Goal: Transaction & Acquisition: Purchase product/service

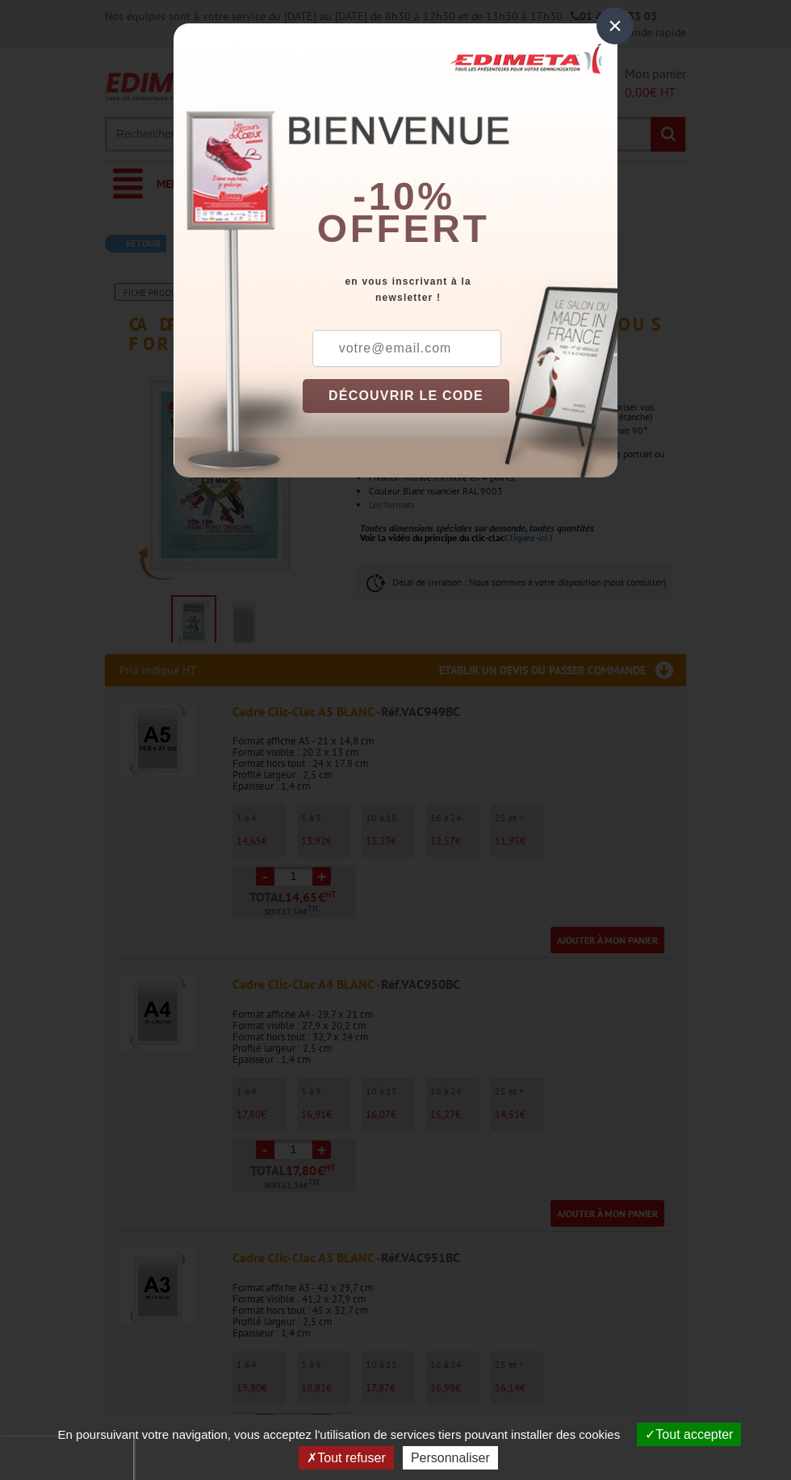
click at [610, 25] on div "×" at bounding box center [614, 25] width 37 height 37
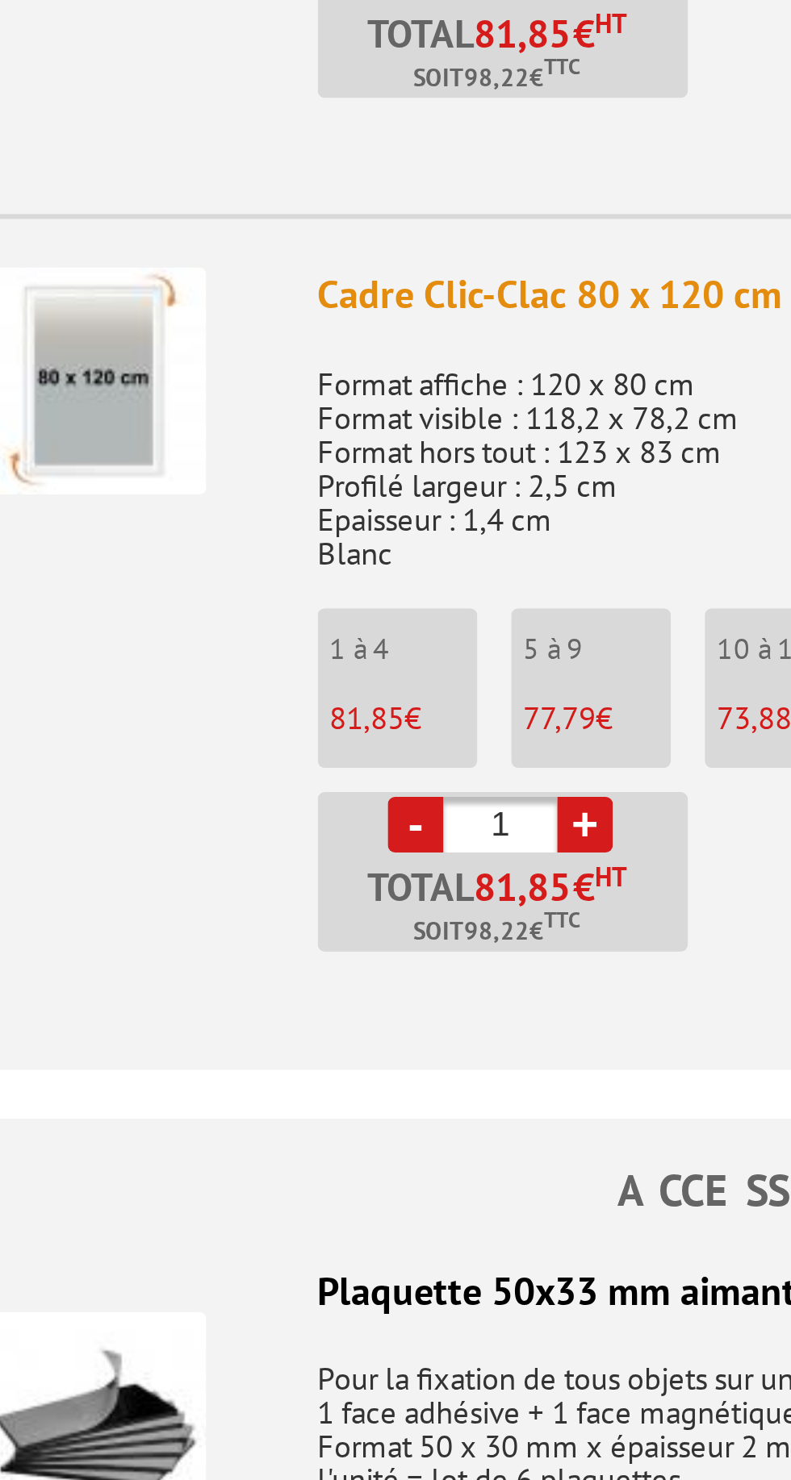
scroll to position [2830, 0]
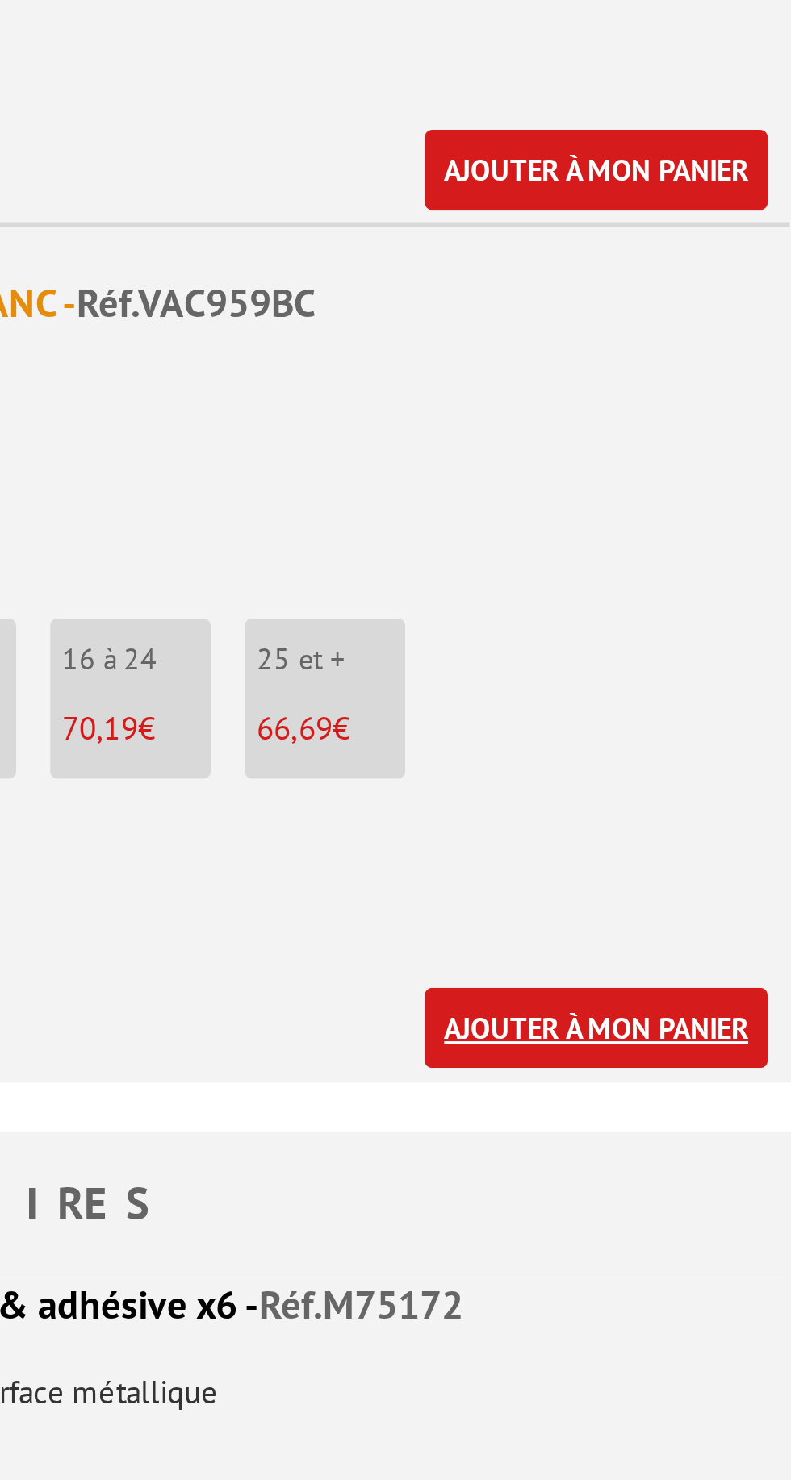
click at [588, 910] on link "Ajouter à mon panier" at bounding box center [607, 923] width 114 height 27
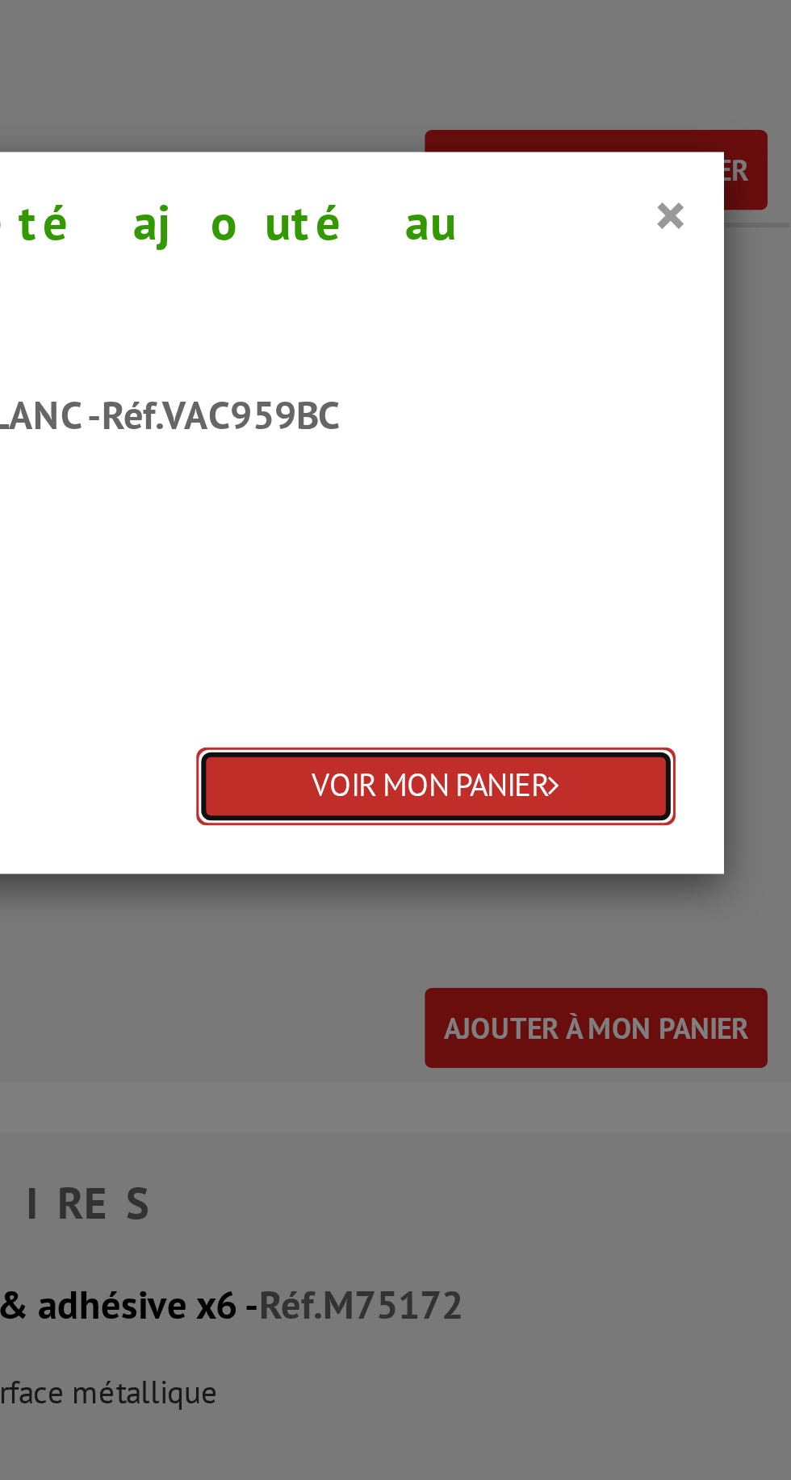
click at [525, 830] on link "VOIR MON PANIER" at bounding box center [553, 843] width 159 height 27
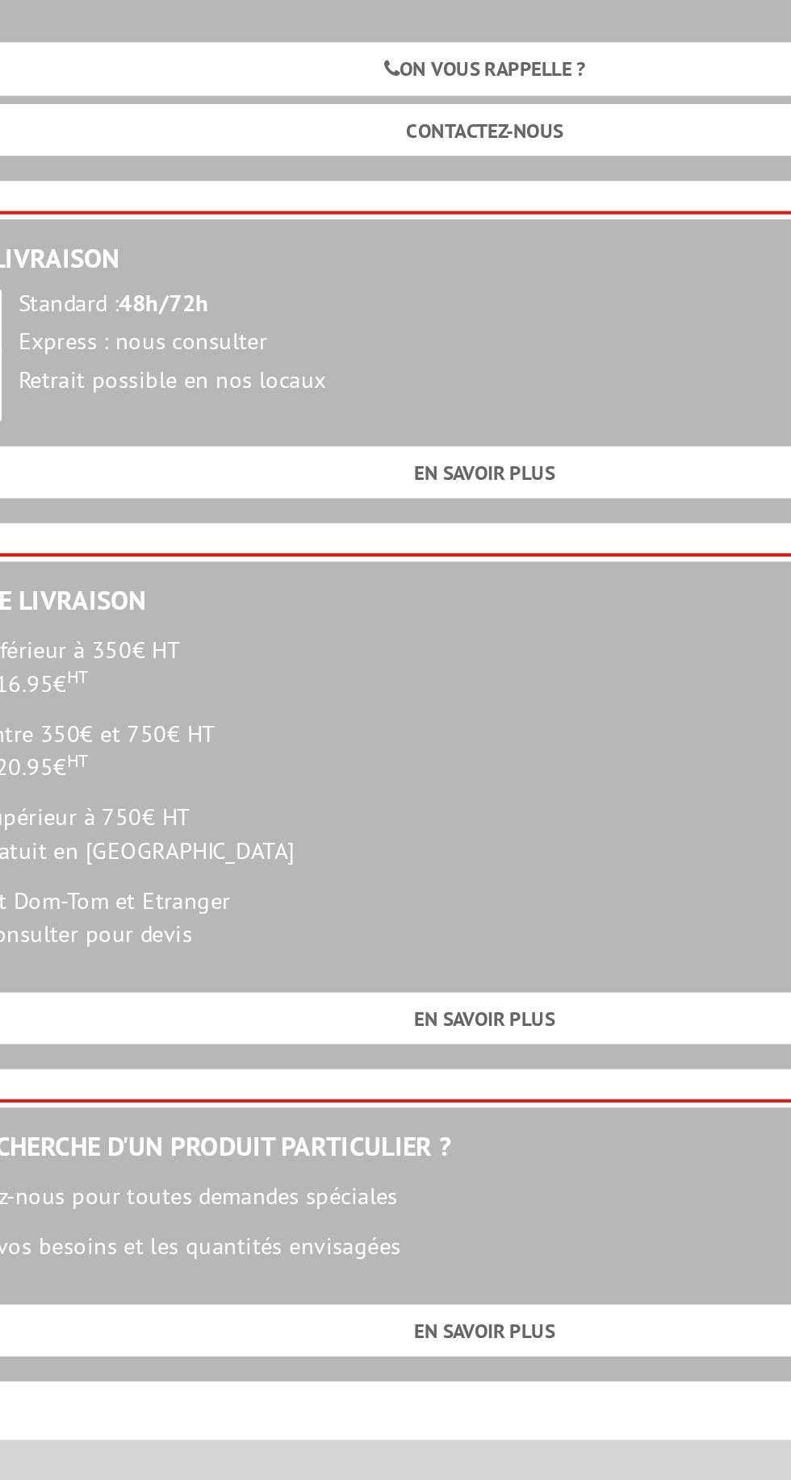
scroll to position [1092, 0]
